Goal: Use online tool/utility: Utilize a website feature to perform a specific function

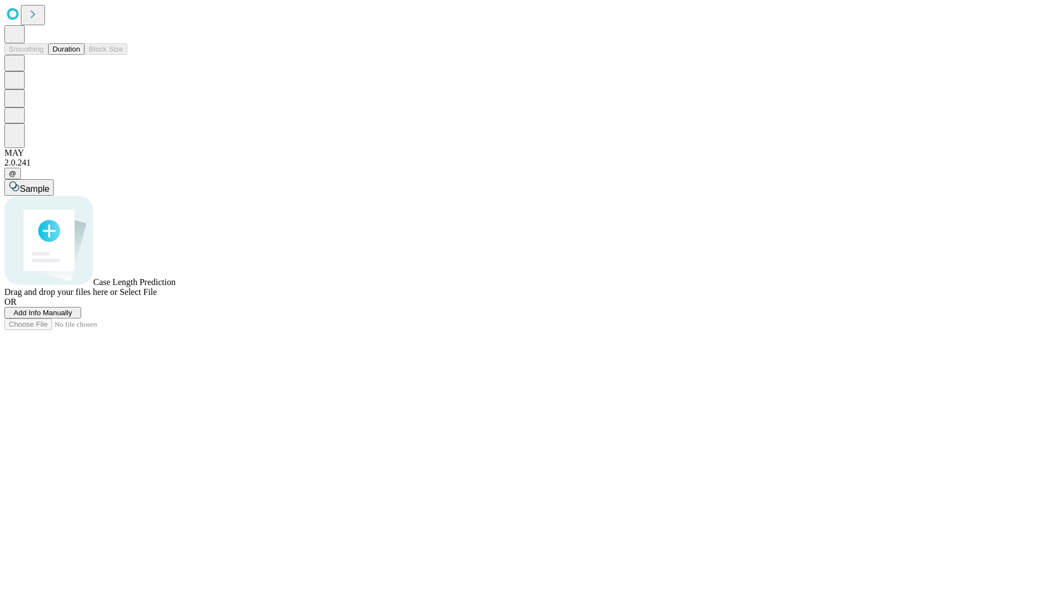
click at [80, 55] on button "Duration" at bounding box center [66, 49] width 36 height 12
click at [72, 317] on span "Add Info Manually" at bounding box center [43, 313] width 59 height 8
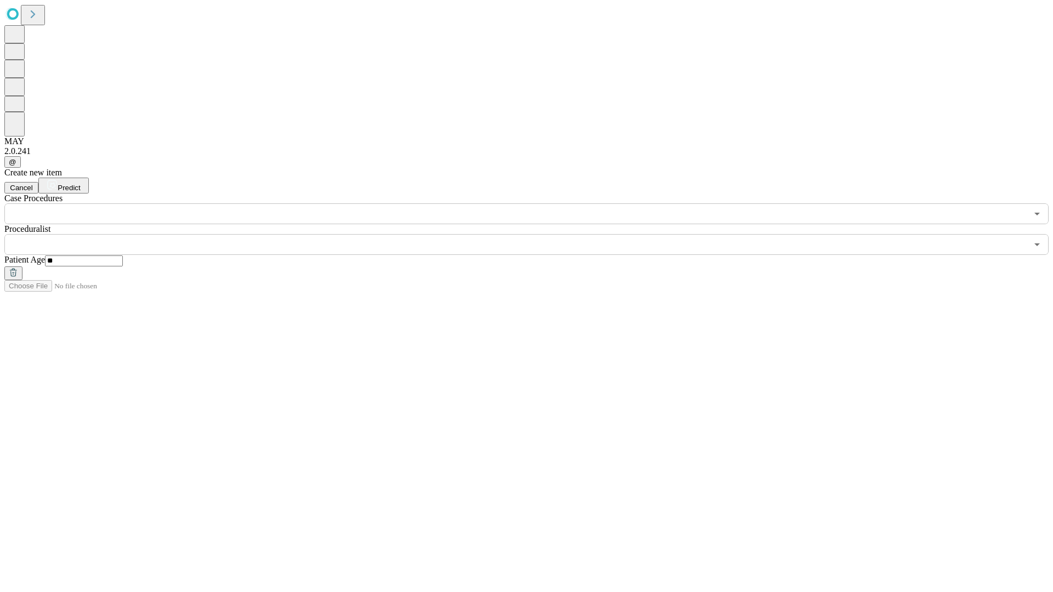
type input "**"
click at [534, 234] on input "text" at bounding box center [515, 244] width 1023 height 21
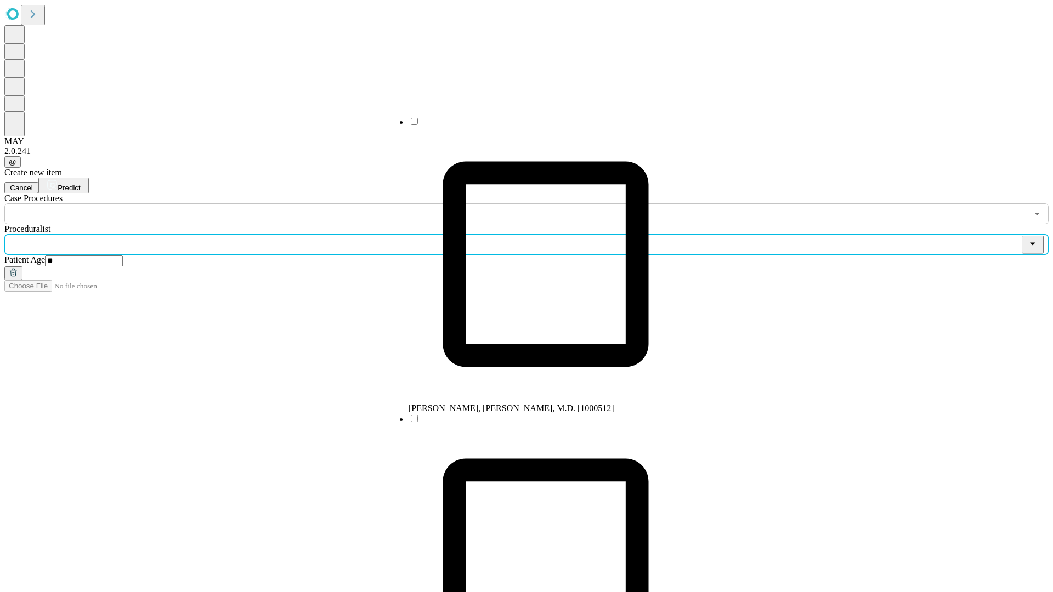
click at [535, 126] on li "[PERSON_NAME], [PERSON_NAME], M.D. [1000512]" at bounding box center [545, 264] width 274 height 297
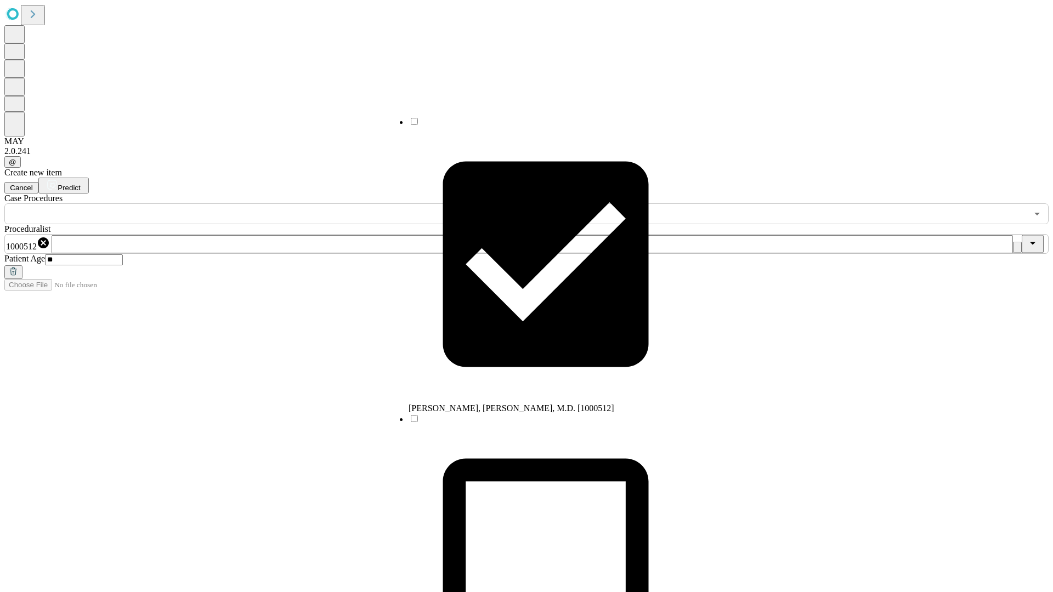
click at [230, 203] on input "text" at bounding box center [515, 213] width 1023 height 21
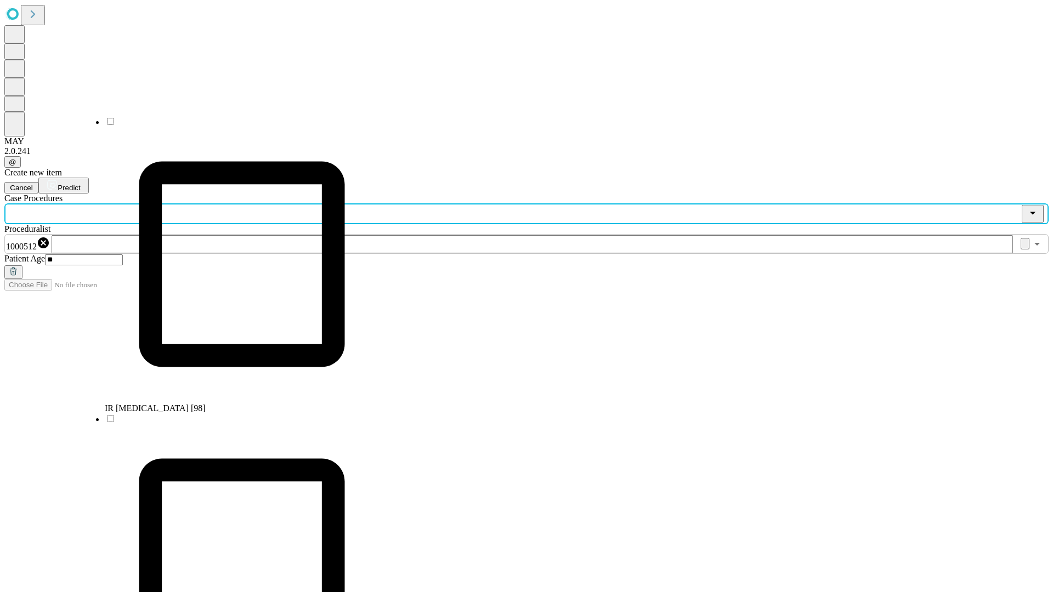
click at [231, 126] on li "IR [MEDICAL_DATA] [98]" at bounding box center [242, 264] width 274 height 297
click at [80, 184] on span "Predict" at bounding box center [69, 188] width 22 height 8
